Goal: Information Seeking & Learning: Learn about a topic

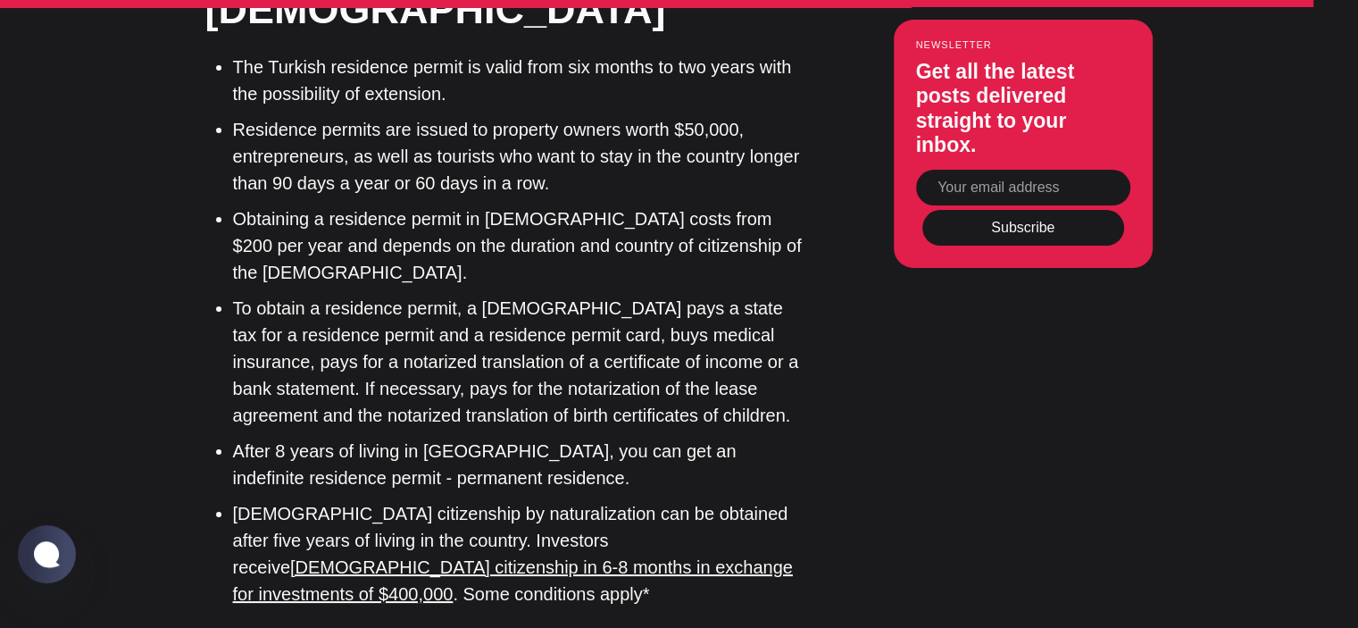
scroll to position [13594, 0]
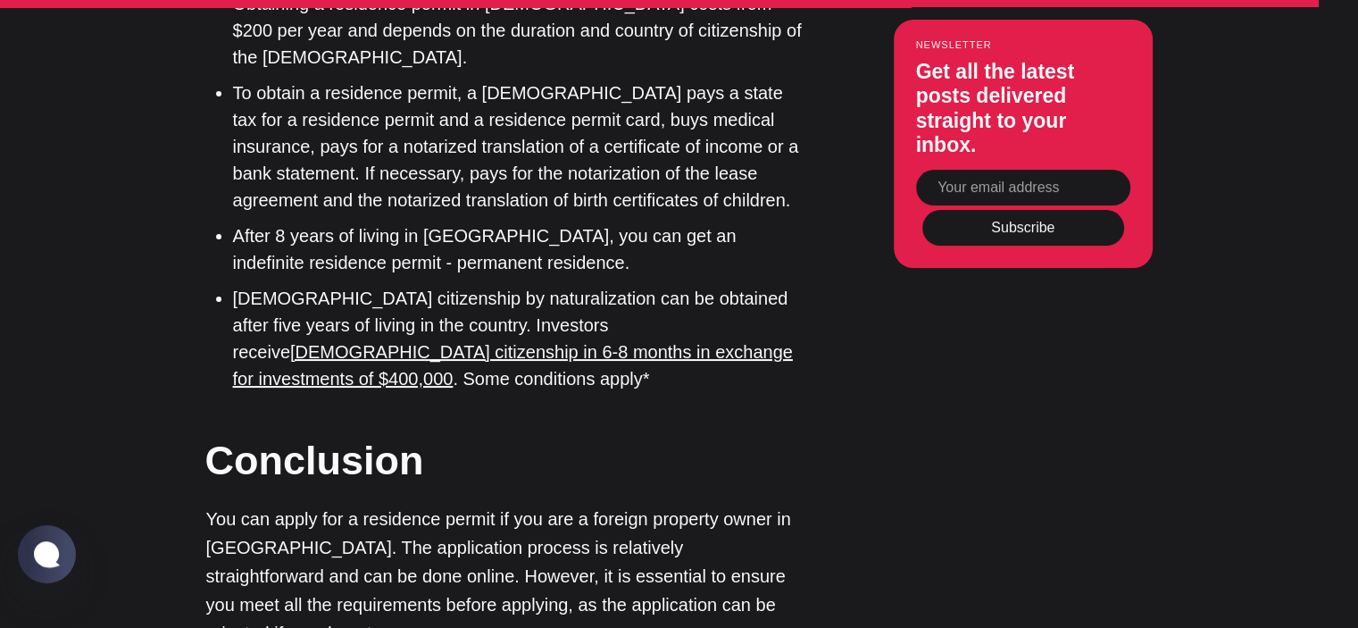
scroll to position [13818, 0]
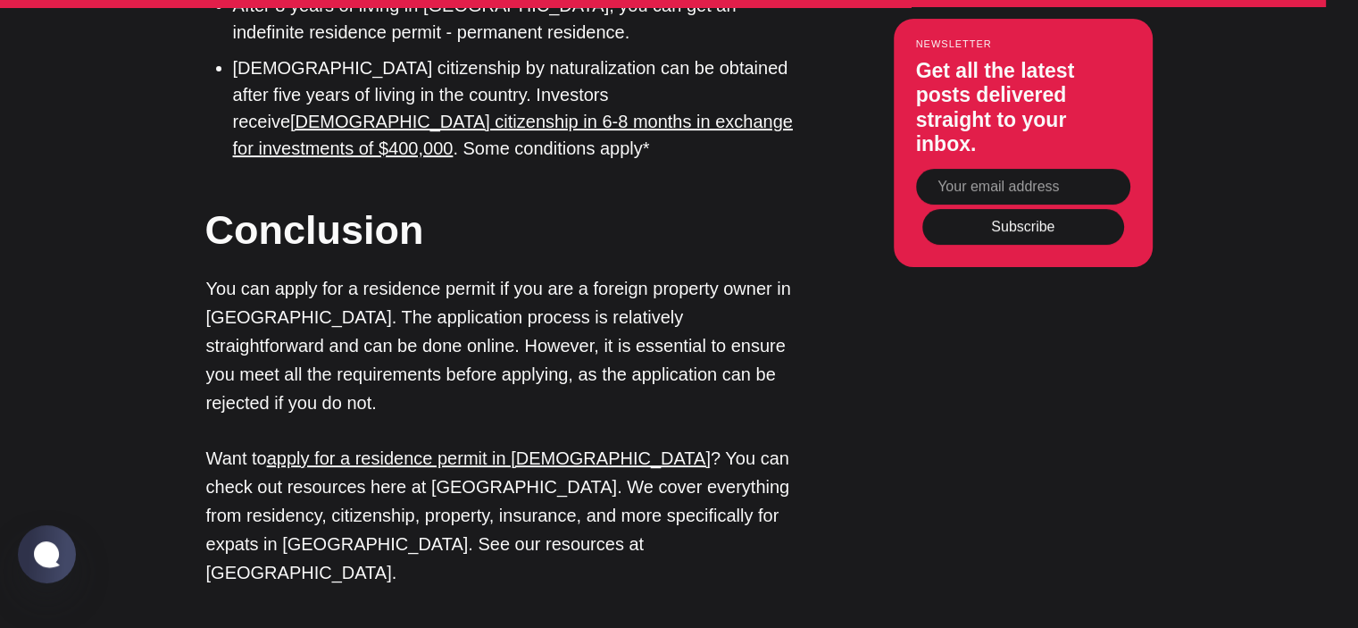
scroll to position [14058, 0]
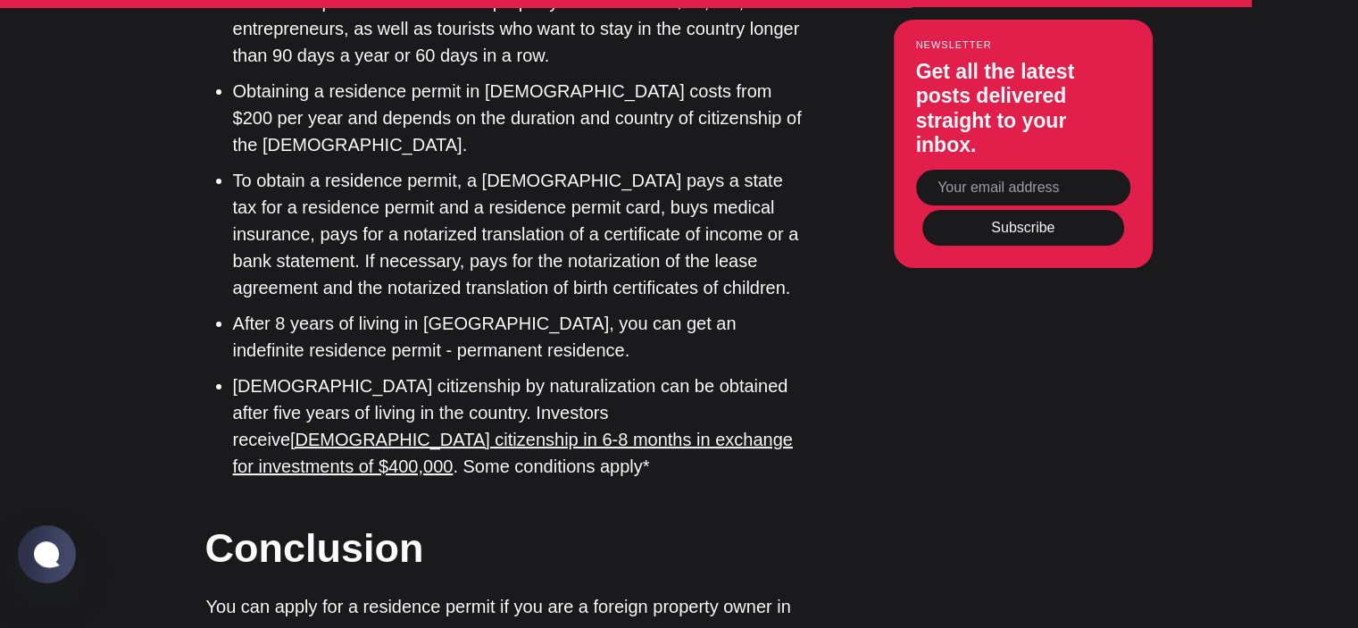
scroll to position [13086, 0]
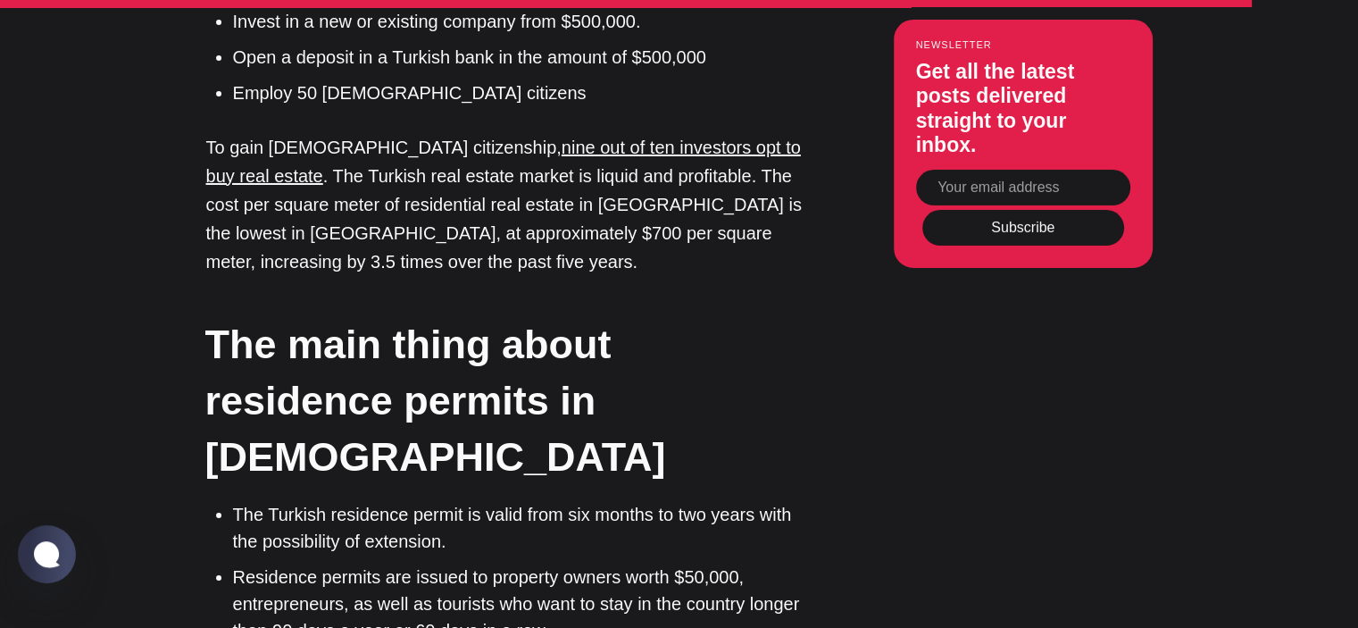
drag, startPoint x: 703, startPoint y: 381, endPoint x: 559, endPoint y: -26, distance: 431.8
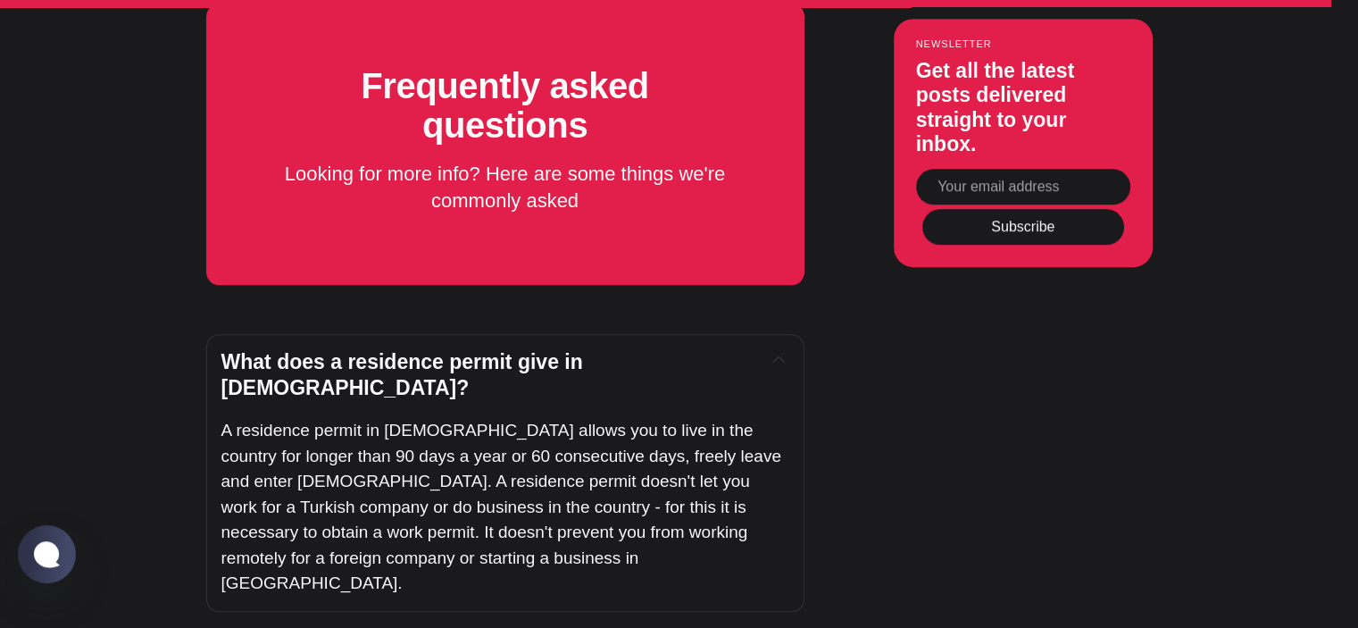
scroll to position [14671, 0]
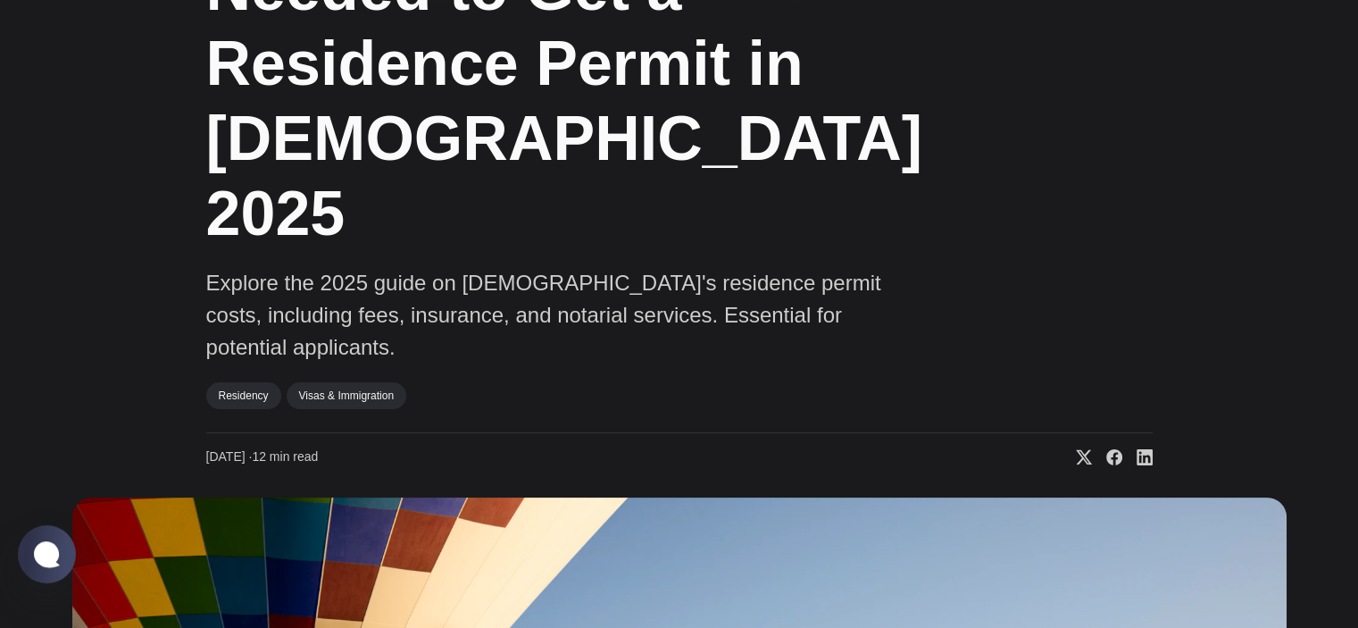
scroll to position [0, 0]
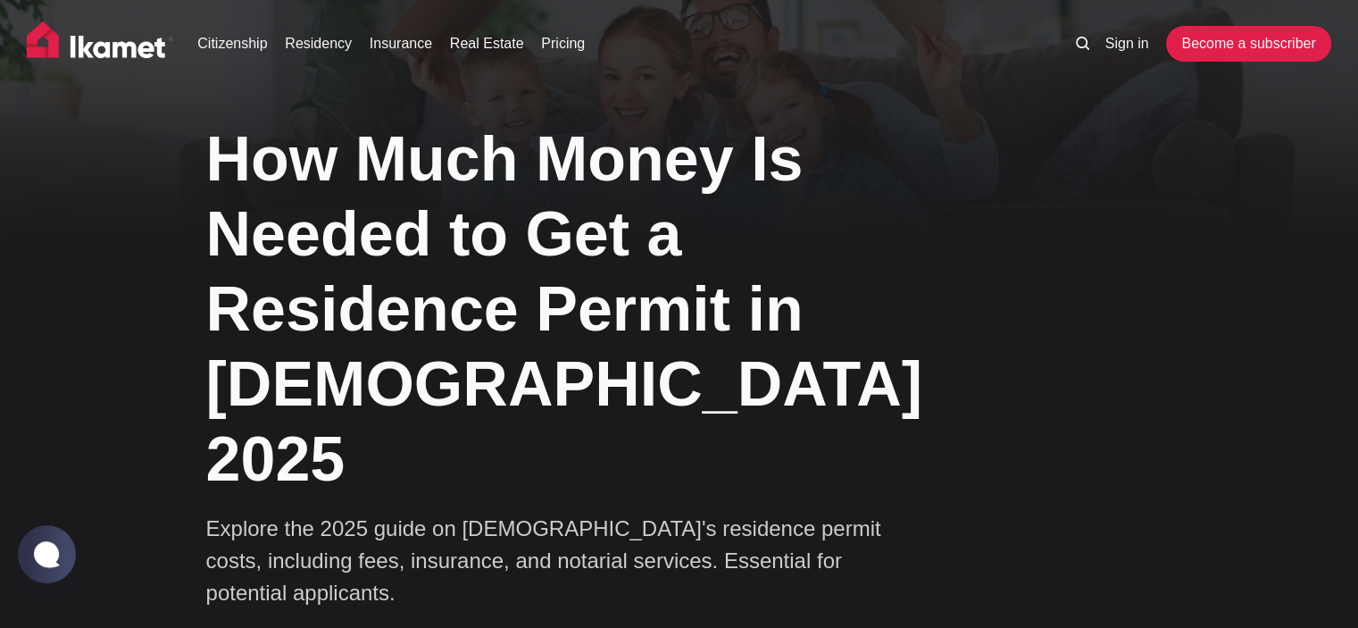
click at [522, 203] on h1 "How Much Money Is Needed to Get a Residence Permit in [DEMOGRAPHIC_DATA] 2025" at bounding box center [590, 308] width 768 height 375
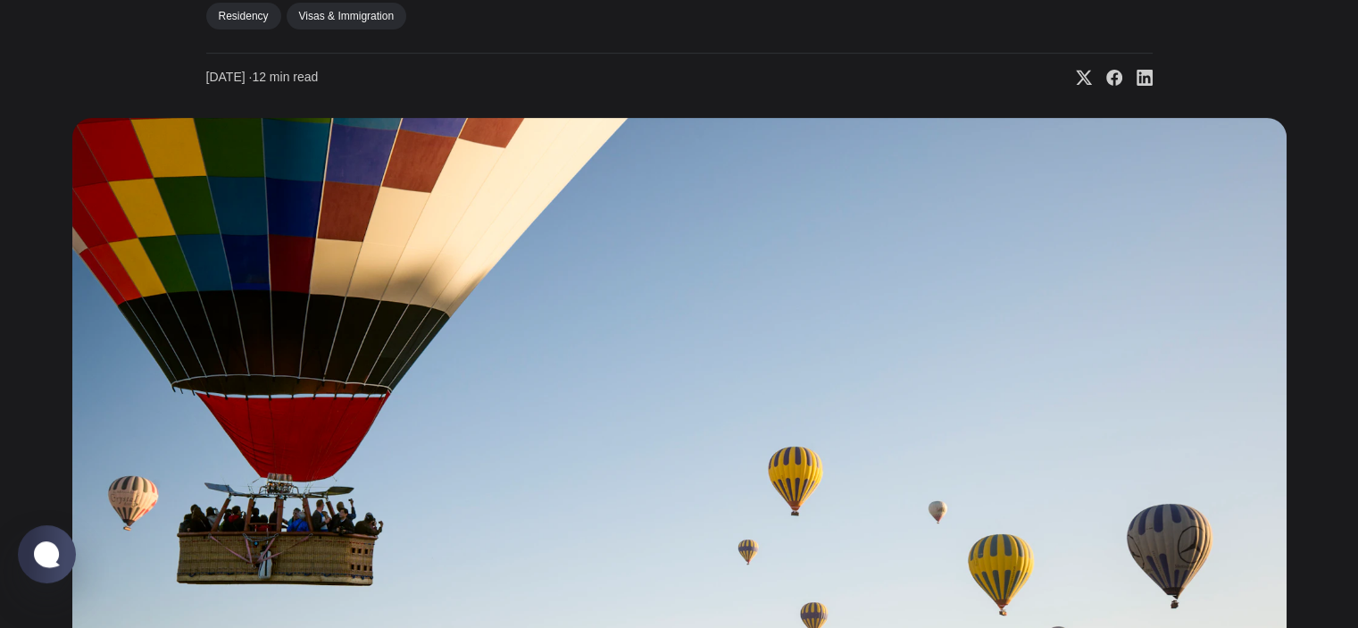
scroll to position [714, 0]
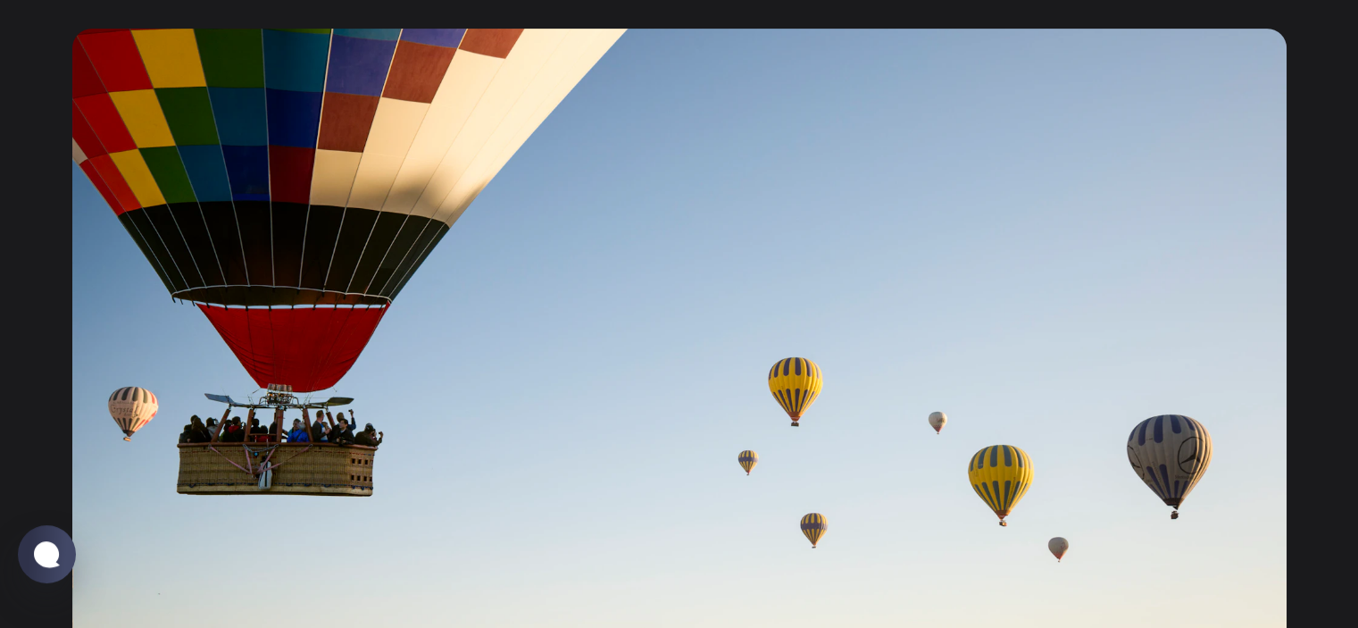
click at [810, 201] on img at bounding box center [679, 378] width 1214 height 698
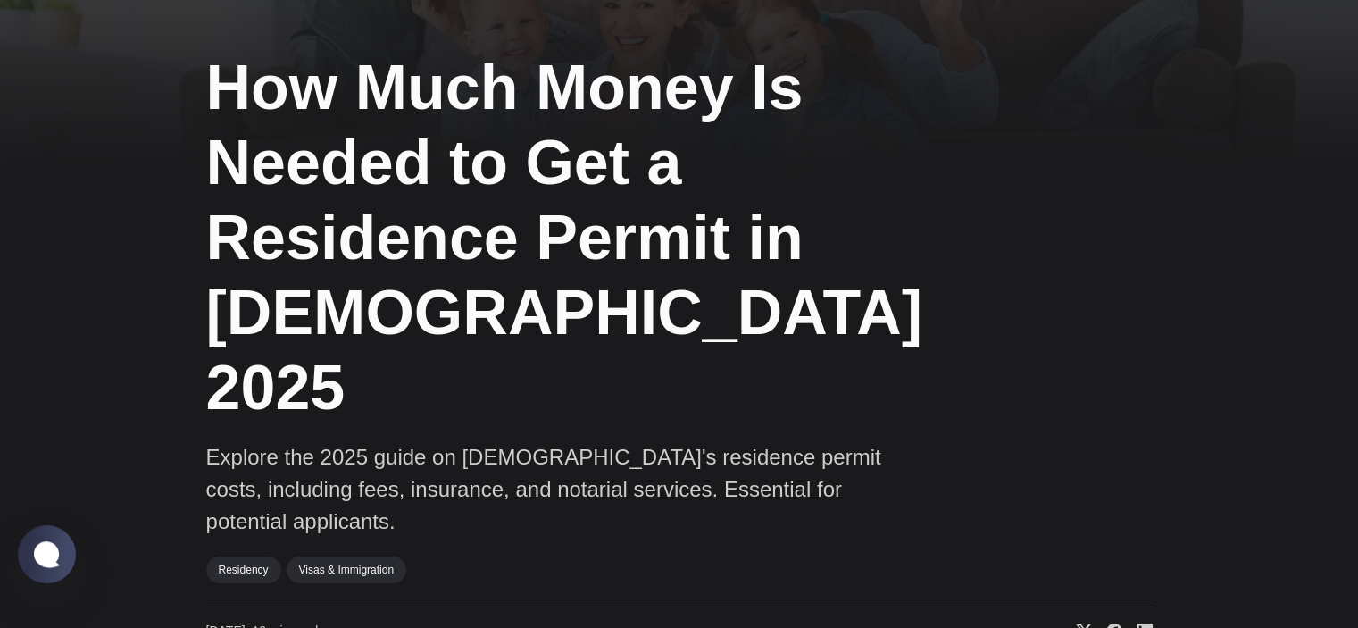
scroll to position [0, 0]
